Goal: Check status

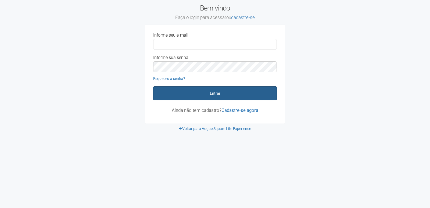
type input "**********"
click at [198, 91] on button "Entrar" at bounding box center [215, 93] width 124 height 14
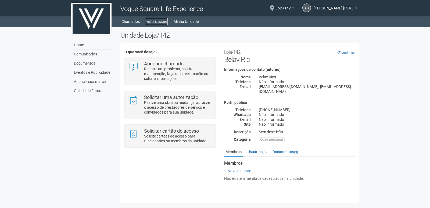
click at [150, 24] on link "Autorizações" at bounding box center [157, 22] width 22 height 8
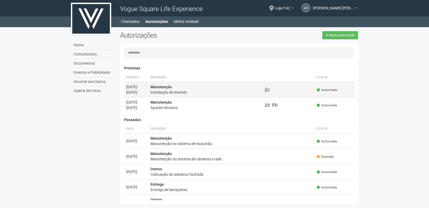
click at [201, 91] on div "Instalação de internet." at bounding box center [206, 92] width 110 height 5
